Goal: Download file/media

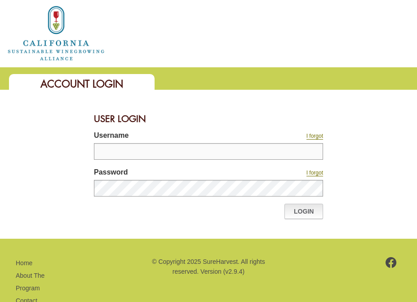
type input "********"
click at [293, 210] on link "Login" at bounding box center [303, 211] width 39 height 15
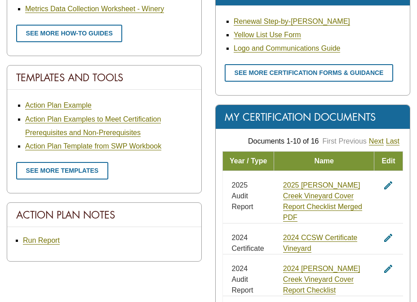
scroll to position [539, 0]
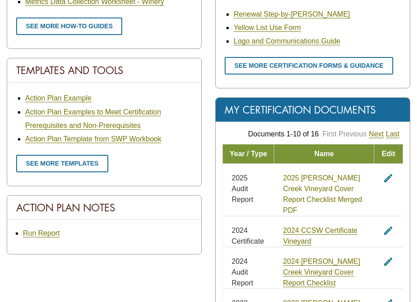
click at [321, 176] on link "2025 [PERSON_NAME] Creek Vineyard Cover Report Checklist Merged PDF" at bounding box center [322, 194] width 79 height 40
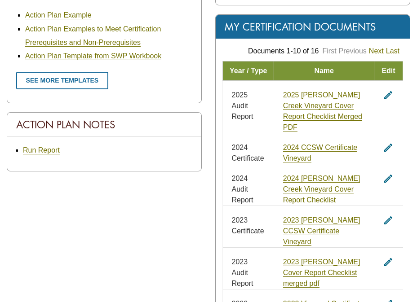
scroll to position [629, 0]
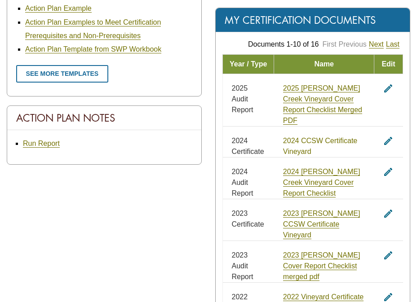
click at [328, 137] on link "2024 CCSW Certificate Vineyard" at bounding box center [320, 146] width 74 height 19
click at [323, 137] on link "2024 CCSW Certificate Vineyard" at bounding box center [320, 146] width 74 height 19
click at [315, 137] on link "2024 CCSW Certificate Vineyard" at bounding box center [320, 146] width 74 height 19
